Goal: Task Accomplishment & Management: Manage account settings

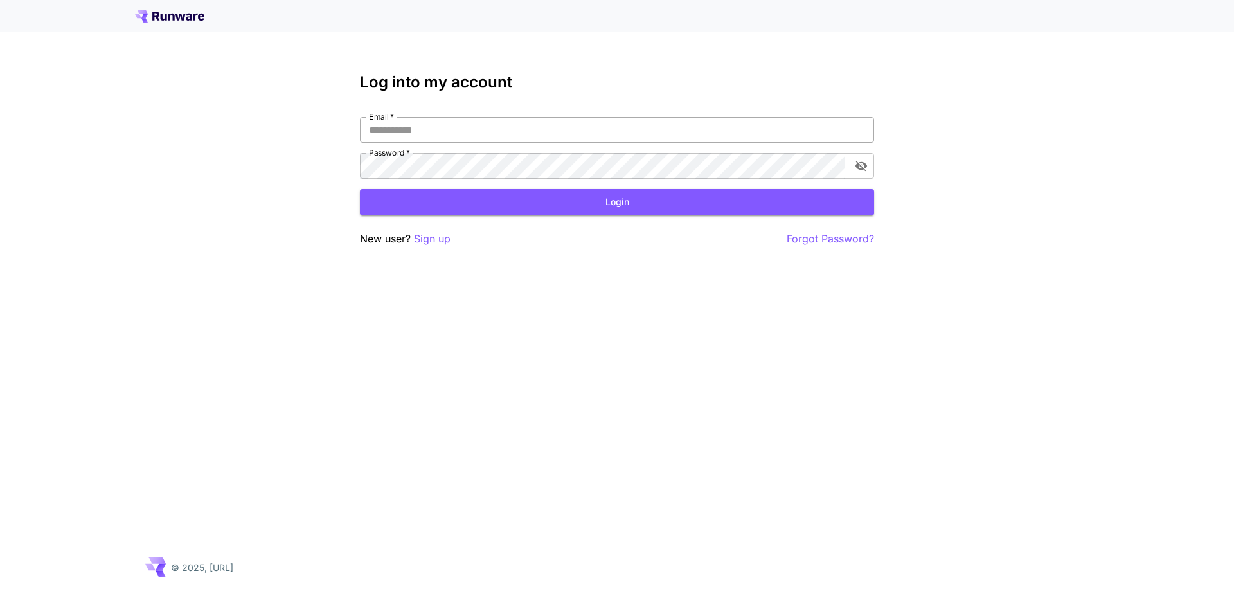
drag, startPoint x: 0, startPoint y: 0, endPoint x: 407, endPoint y: 134, distance: 428.9
click at [407, 134] on input "Email   *" at bounding box center [617, 130] width 514 height 26
type input "**********"
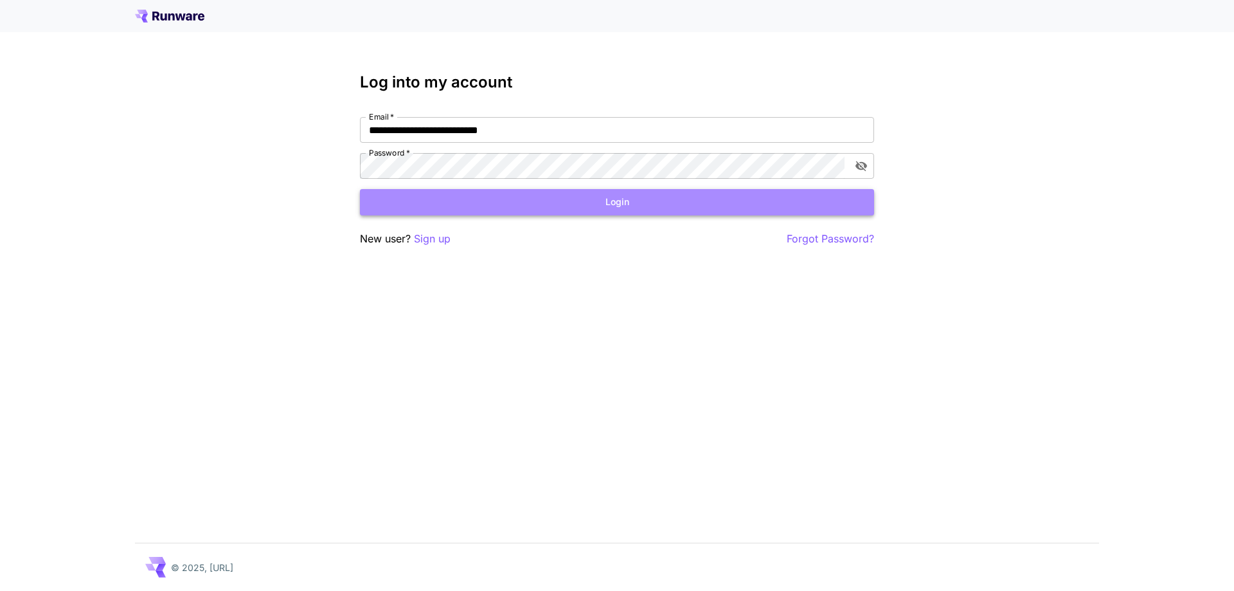
click at [494, 204] on button "Login" at bounding box center [617, 202] width 514 height 26
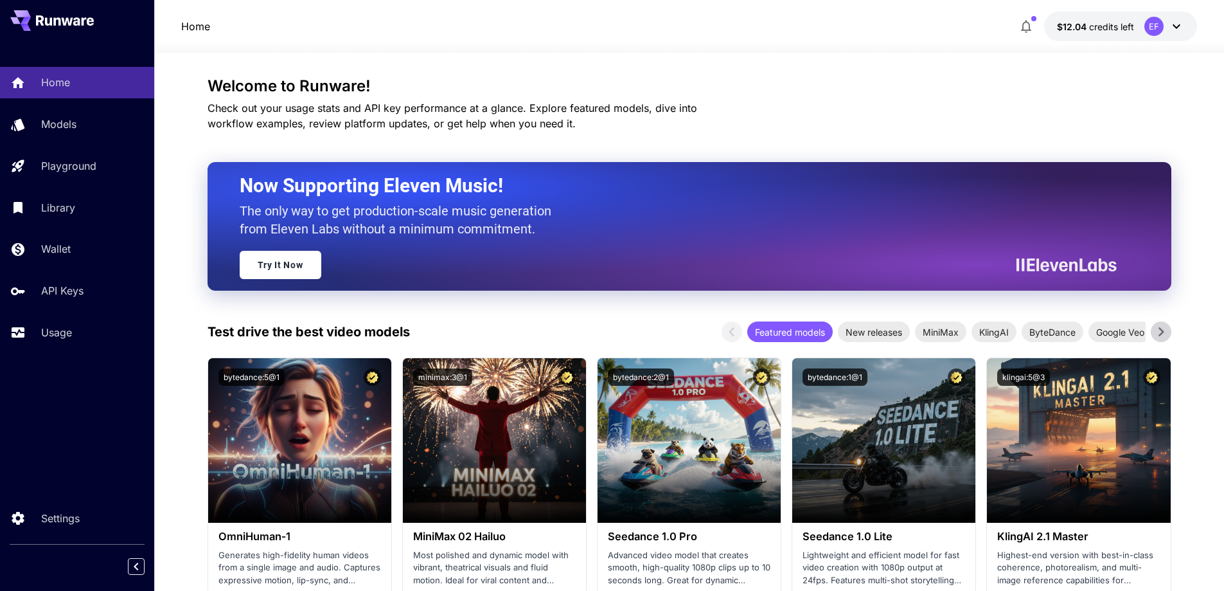
scroll to position [193, 0]
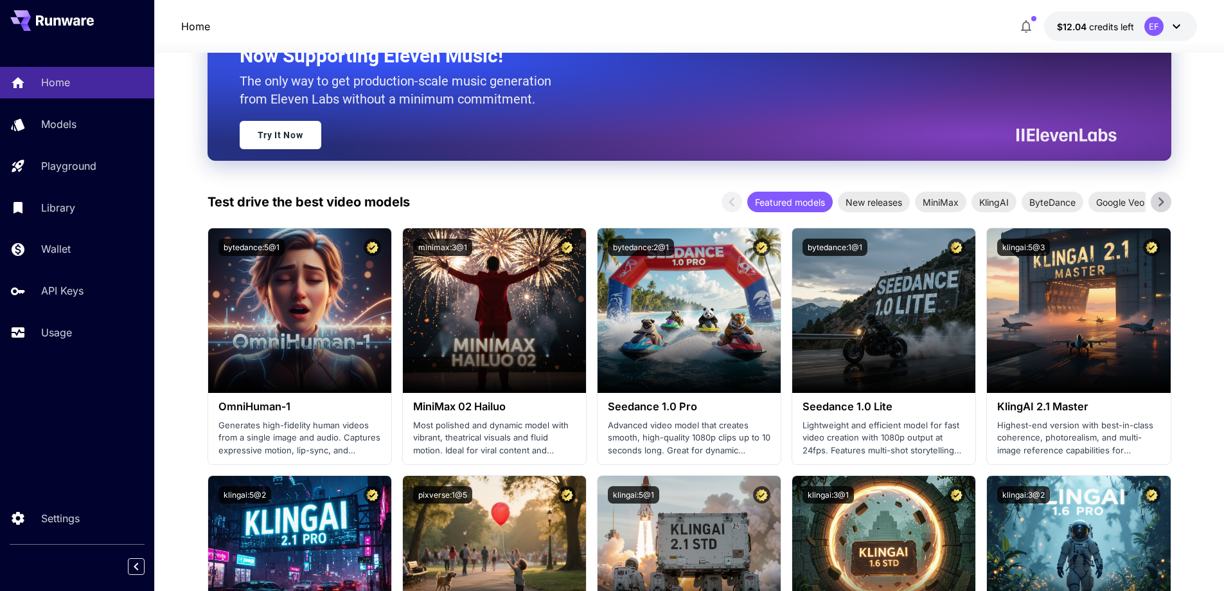
click at [1159, 203] on icon at bounding box center [1161, 201] width 19 height 19
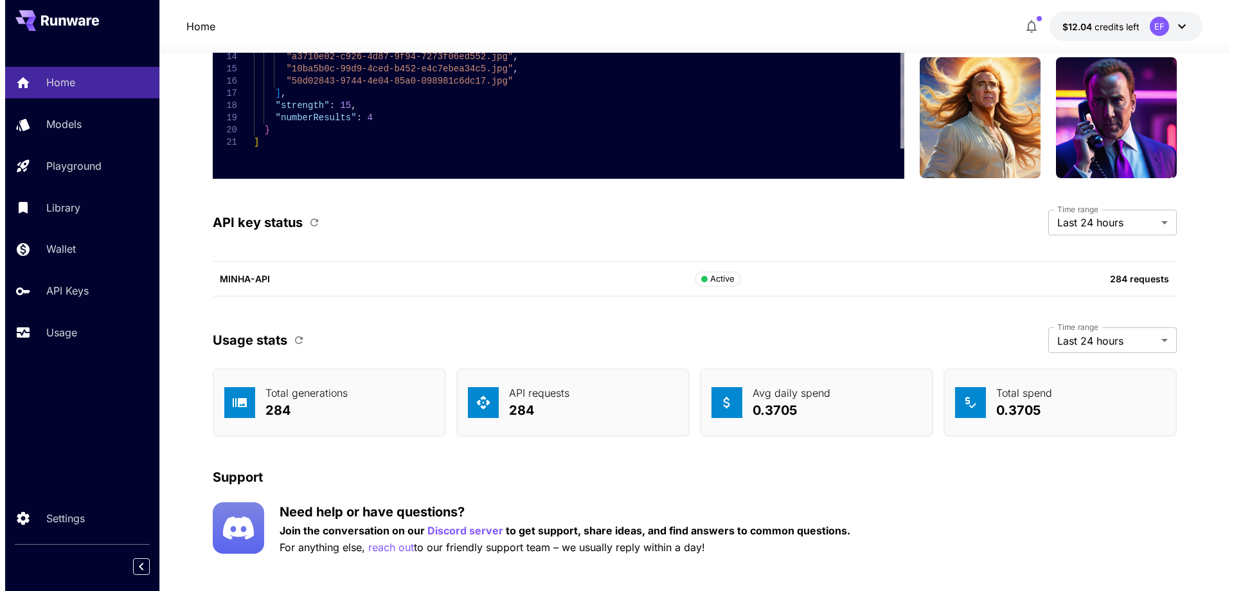
scroll to position [3286, 0]
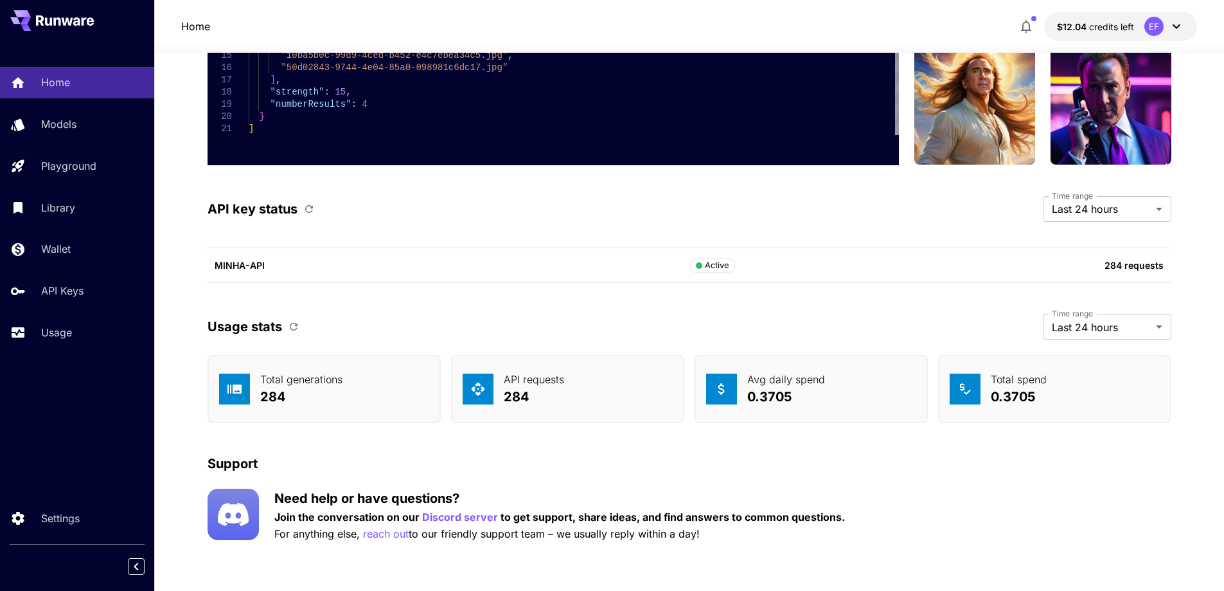
click at [1092, 201] on label "Time range" at bounding box center [1072, 195] width 41 height 11
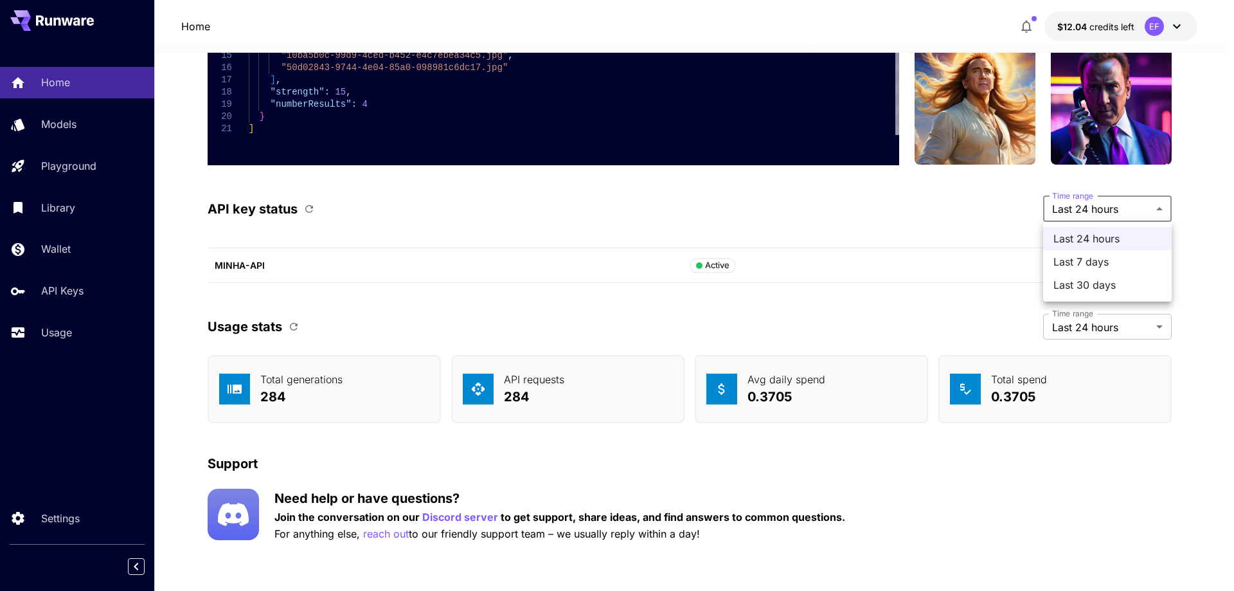
click at [1095, 262] on span "Last 7 days" at bounding box center [1107, 261] width 108 height 15
type input "******"
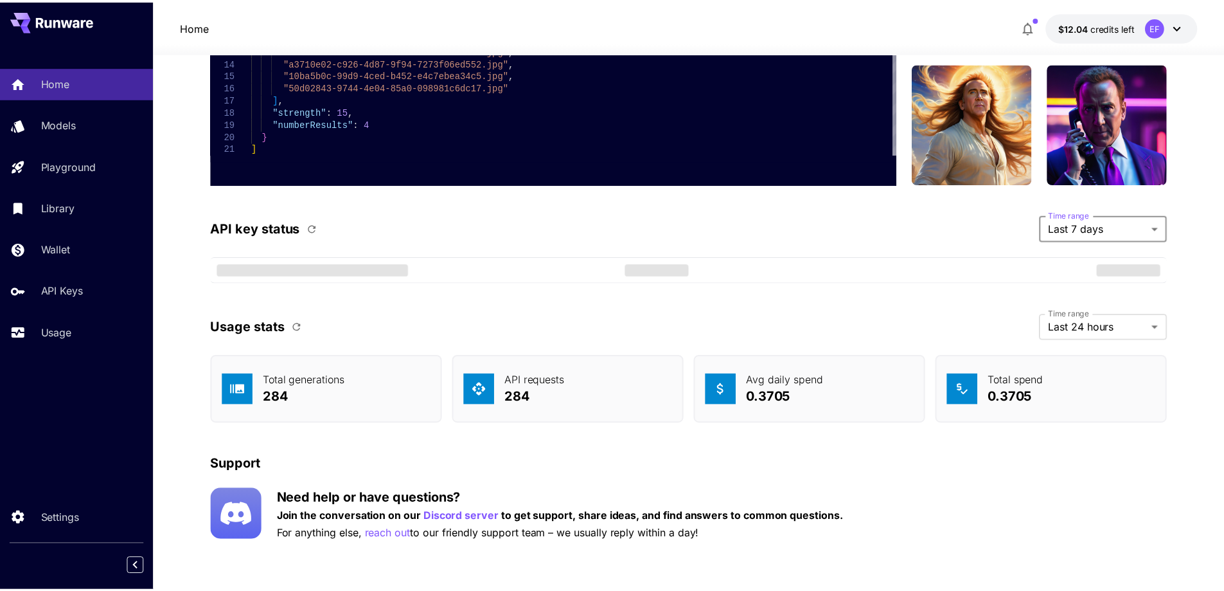
scroll to position [3267, 0]
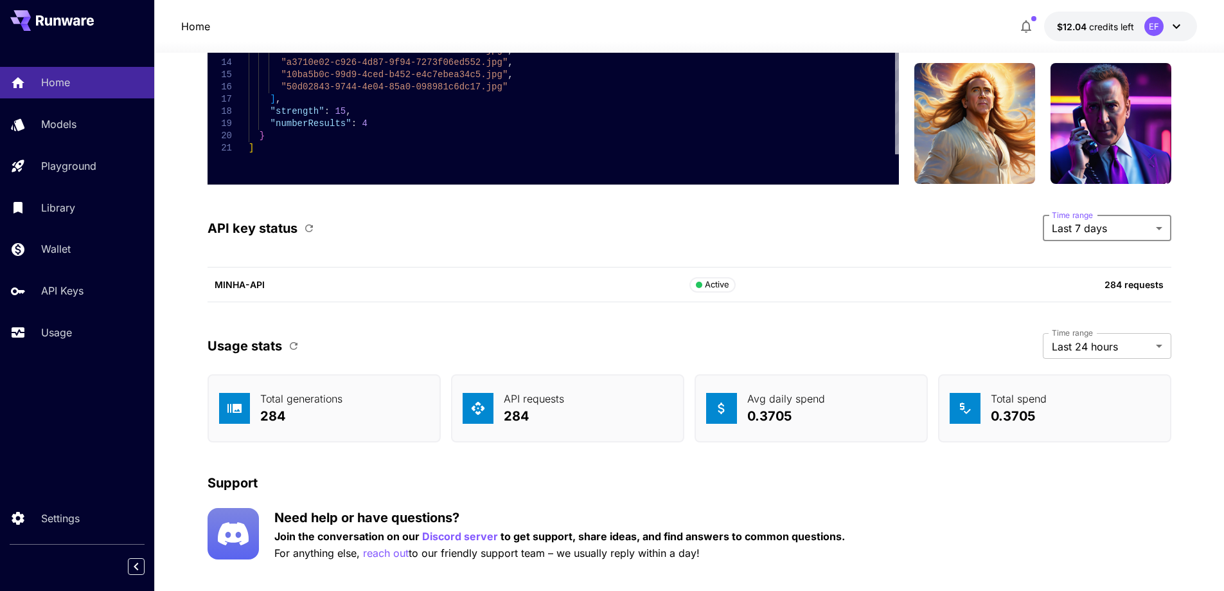
click at [1049, 502] on div "Support Need help or have questions? Join the conversation on our Discord serve…" at bounding box center [690, 517] width 964 height 88
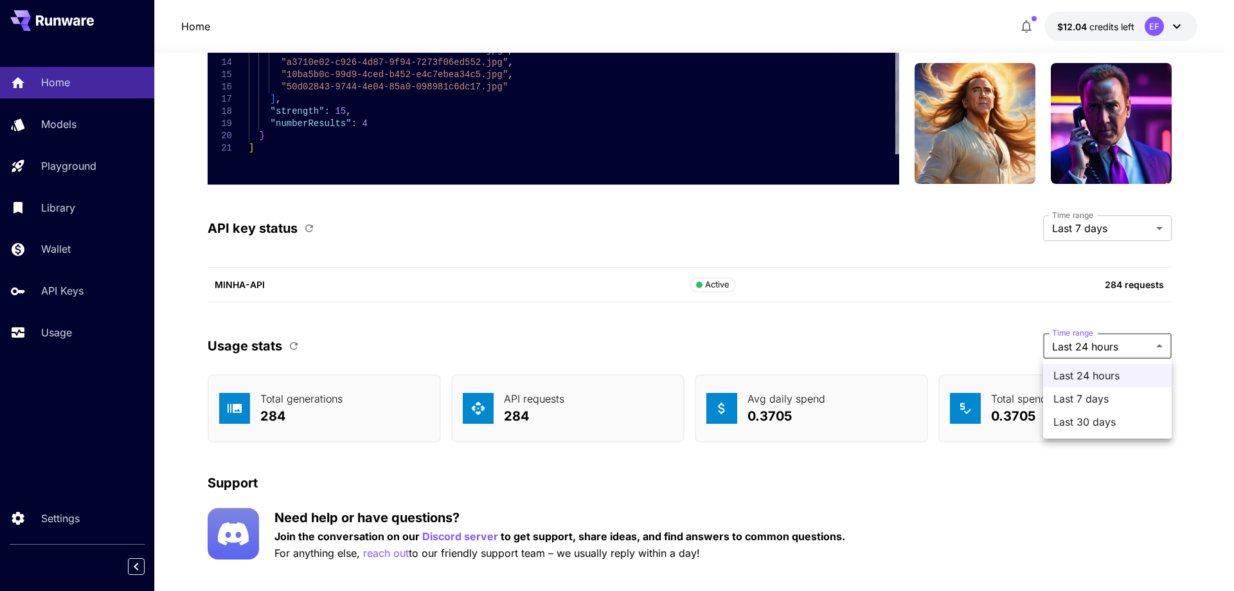
click at [1090, 396] on span "Last 7 days" at bounding box center [1107, 398] width 108 height 15
click at [1091, 427] on span "Last 30 days" at bounding box center [1107, 421] width 108 height 15
type input "*******"
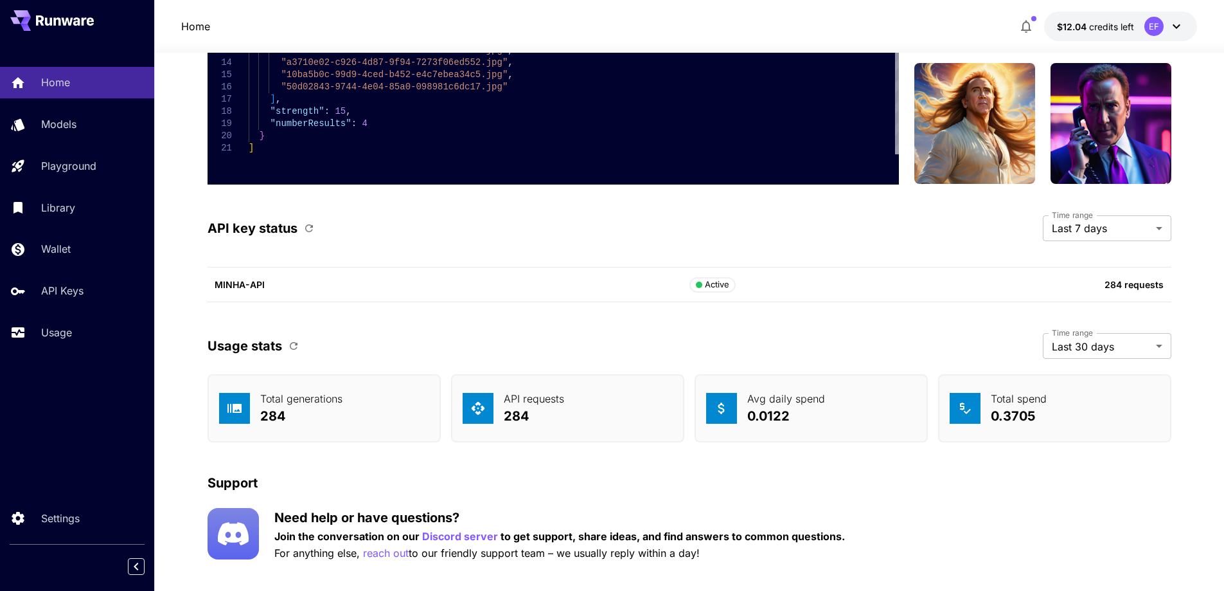
click at [1082, 478] on div "Support" at bounding box center [690, 482] width 964 height 19
click at [290, 346] on icon "button" at bounding box center [294, 346] width 8 height 8
